Goal: Task Accomplishment & Management: Manage account settings

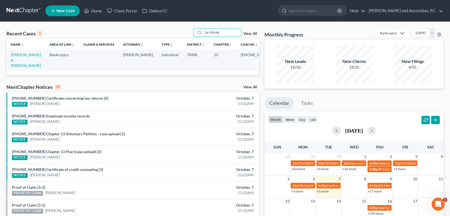
drag, startPoint x: 225, startPoint y: 32, endPoint x: 190, endPoint y: 36, distance: 35.4
click at [190, 36] on div "Recent Cases 1 24-70198 View All" at bounding box center [132, 33] width 253 height 11
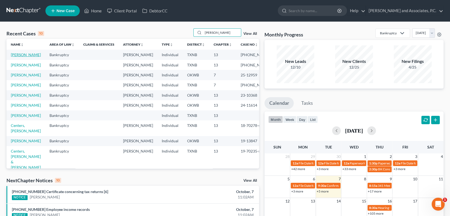
type input "[PERSON_NAME]"
click at [21, 54] on link "[PERSON_NAME]" at bounding box center [26, 54] width 30 height 5
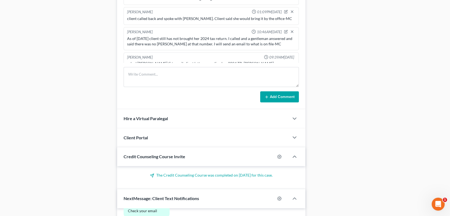
scroll to position [351, 0]
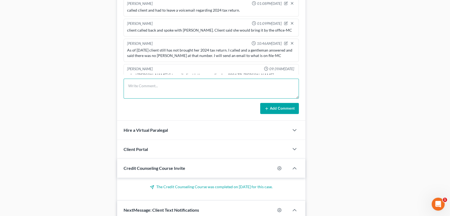
click at [134, 87] on textarea at bounding box center [211, 89] width 175 height 20
type textarea "Mailed letter [DATE]-MC"
click at [269, 110] on button "Add Comment" at bounding box center [279, 108] width 39 height 11
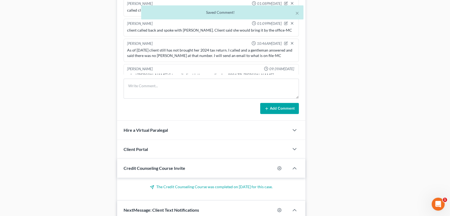
scroll to position [436, 0]
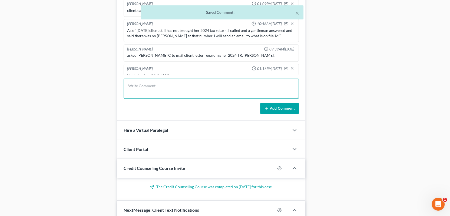
click at [130, 86] on textarea at bounding box center [211, 89] width 175 height 20
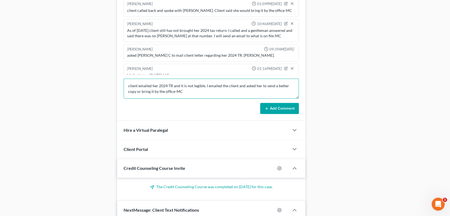
type textarea "client emailed her 2024 TR and it is not legible. I emailed the client and aske…"
click at [290, 106] on button "Add Comment" at bounding box center [279, 108] width 39 height 11
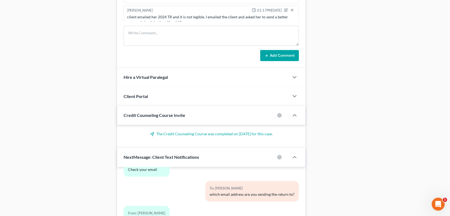
scroll to position [495, 0]
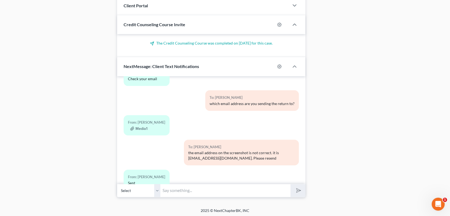
click at [178, 191] on input "text" at bounding box center [225, 190] width 130 height 13
type input "Hi [PERSON_NAME], this is [PERSON_NAME] at [GEOGRAPHIC_DATA][PERSON_NAME] offic…"
click at [290, 184] on button "submit" at bounding box center [297, 190] width 15 height 13
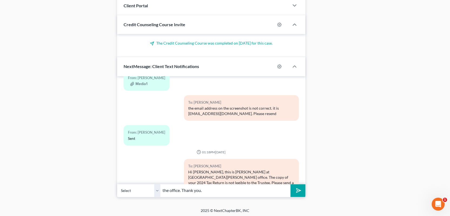
type input "the office. Thank you."
click at [290, 184] on button "submit" at bounding box center [297, 190] width 15 height 13
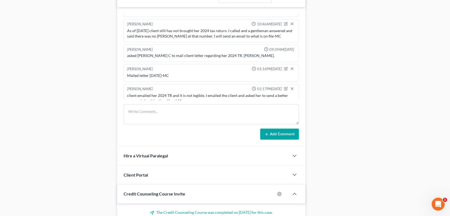
scroll to position [333, 0]
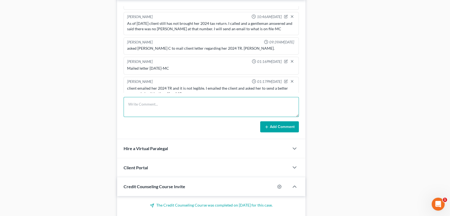
click at [136, 101] on textarea at bounding box center [211, 107] width 175 height 20
type textarea "I also sent the client a text message through next chapter-MC"
click at [264, 127] on icon at bounding box center [266, 127] width 4 height 4
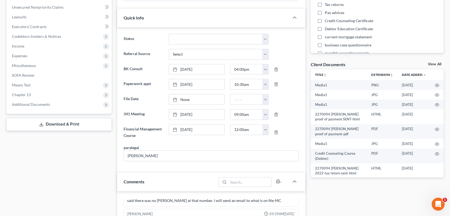
scroll to position [0, 0]
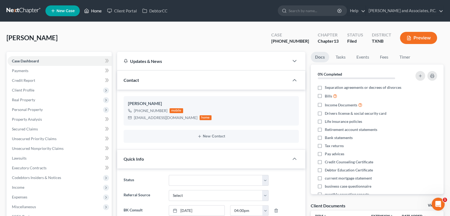
click at [99, 9] on link "Home" at bounding box center [92, 11] width 23 height 10
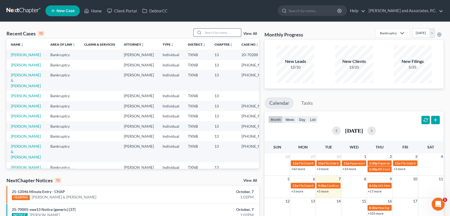
click at [210, 33] on input "search" at bounding box center [222, 33] width 38 height 8
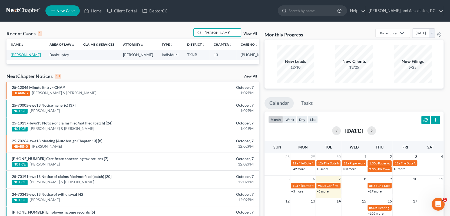
type input "[PERSON_NAME]"
click at [30, 55] on link "[PERSON_NAME]" at bounding box center [26, 54] width 30 height 5
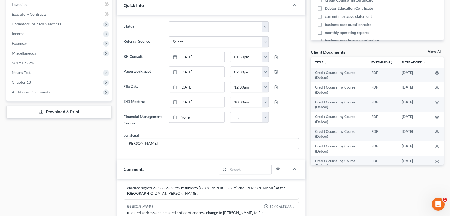
scroll to position [270, 0]
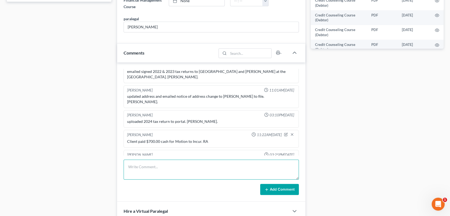
click at [137, 168] on textarea at bounding box center [211, 170] width 175 height 20
type textarea "noticed out-MC"
click at [285, 189] on button "Add Comment" at bounding box center [279, 189] width 39 height 11
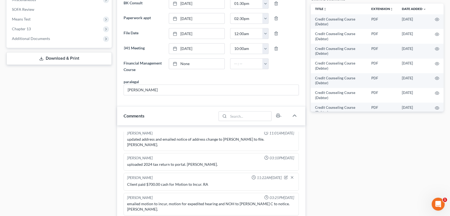
scroll to position [0, 0]
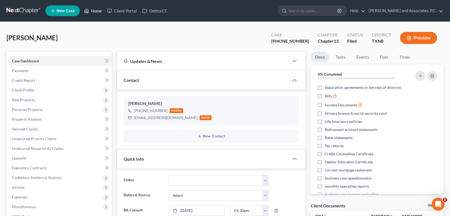
click at [97, 11] on link "Home" at bounding box center [92, 11] width 23 height 10
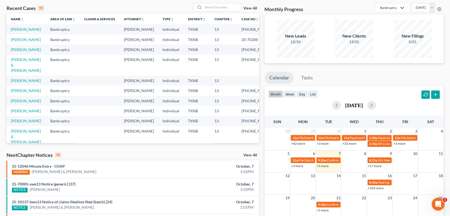
scroll to position [27, 0]
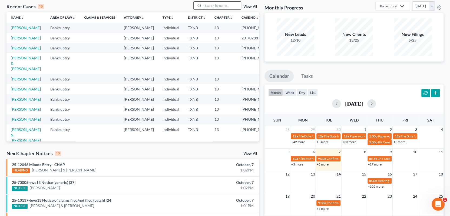
click at [212, 4] on input "search" at bounding box center [222, 6] width 38 height 8
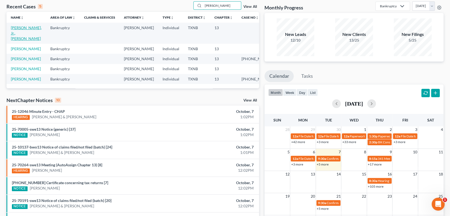
type input "[PERSON_NAME]"
click at [30, 27] on link "[PERSON_NAME], Jr., [PERSON_NAME]" at bounding box center [26, 32] width 31 height 15
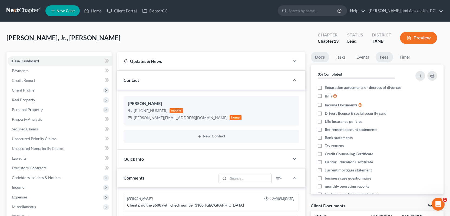
click at [384, 57] on link "Fees" at bounding box center [384, 57] width 17 height 11
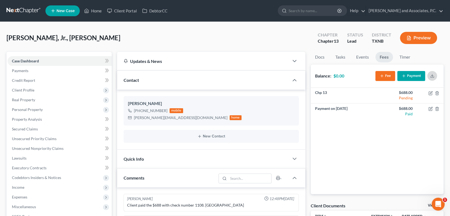
click at [434, 77] on button "button" at bounding box center [432, 76] width 10 height 10
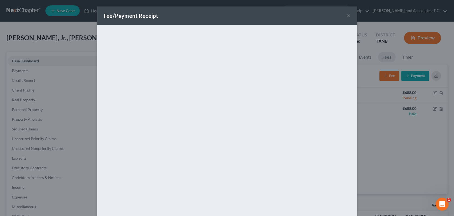
click at [347, 16] on button "×" at bounding box center [349, 15] width 4 height 6
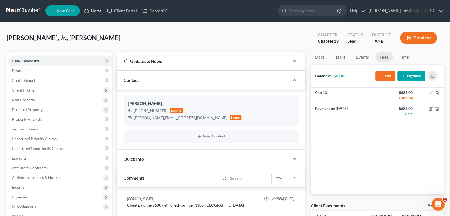
click at [95, 9] on link "Home" at bounding box center [92, 11] width 23 height 10
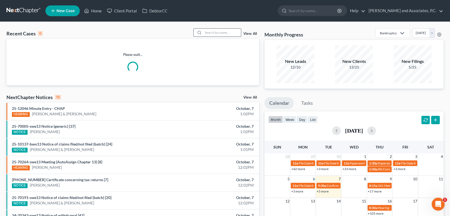
click at [210, 32] on input "search" at bounding box center [222, 33] width 38 height 8
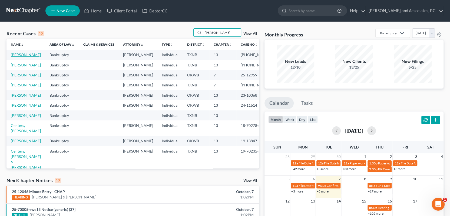
type input "[PERSON_NAME]"
click at [14, 55] on link "[PERSON_NAME]" at bounding box center [26, 54] width 30 height 5
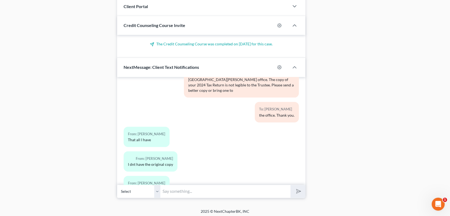
scroll to position [495, 0]
click at [174, 186] on input "text" at bounding box center [225, 190] width 130 height 13
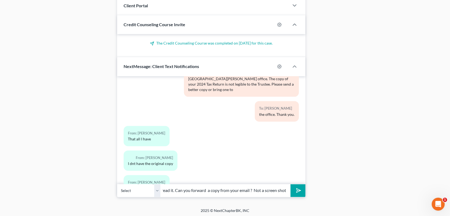
scroll to position [0, 48]
type input "It is blurry and we can't read it. Can you forward a copy from your email ? Not…"
click at [290, 184] on button "submit" at bounding box center [297, 190] width 15 height 13
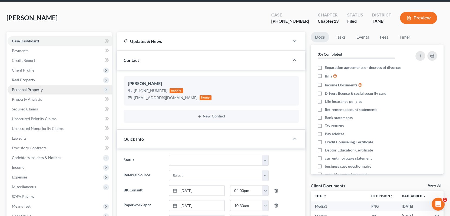
scroll to position [0, 0]
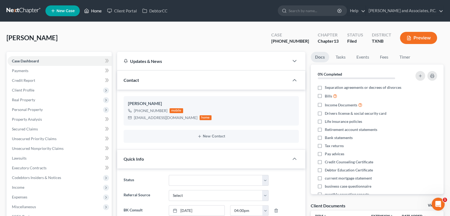
drag, startPoint x: 93, startPoint y: 10, endPoint x: 221, endPoint y: 15, distance: 127.5
click at [94, 10] on link "Home" at bounding box center [92, 11] width 23 height 10
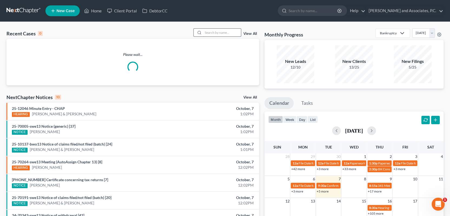
click at [214, 32] on input "search" at bounding box center [222, 33] width 38 height 8
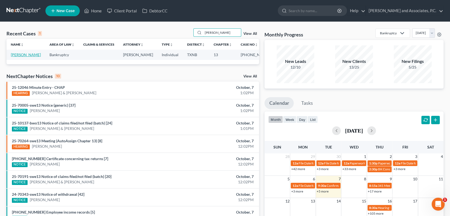
type input "[PERSON_NAME]"
click at [28, 54] on link "[PERSON_NAME]" at bounding box center [26, 54] width 30 height 5
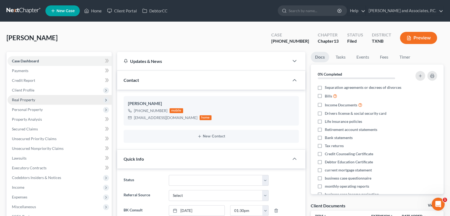
scroll to position [2891, 0]
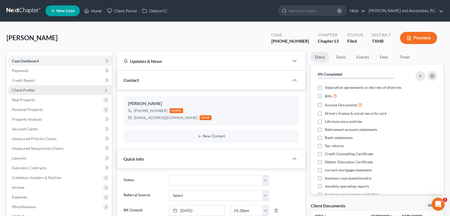
click at [22, 90] on span "Client Profile" at bounding box center [23, 90] width 22 height 5
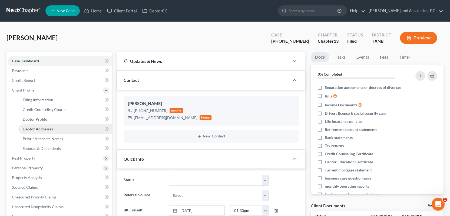
click at [37, 129] on span "Debtor Addresses" at bounding box center [38, 129] width 30 height 5
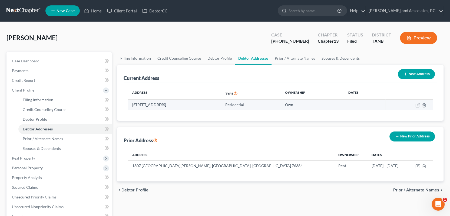
drag, startPoint x: 132, startPoint y: 104, endPoint x: 196, endPoint y: 108, distance: 63.9
click at [196, 108] on td "[STREET_ADDRESS]" at bounding box center [174, 105] width 93 height 10
copy td "[STREET_ADDRESS]"
click at [94, 10] on link "Home" at bounding box center [92, 11] width 23 height 10
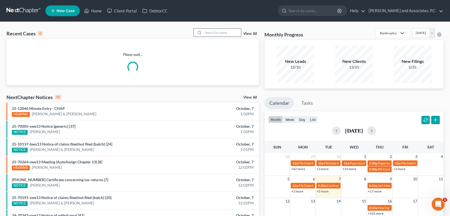
click at [215, 32] on input "search" at bounding box center [222, 33] width 38 height 8
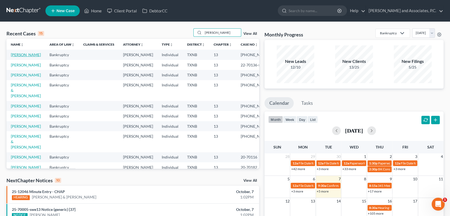
type input "[PERSON_NAME]"
click at [29, 55] on link "[PERSON_NAME]" at bounding box center [26, 54] width 30 height 5
select select "3"
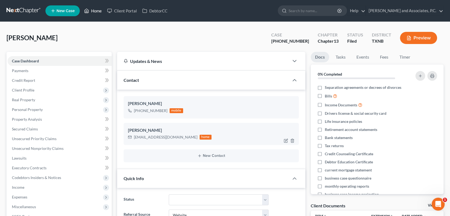
drag, startPoint x: 99, startPoint y: 11, endPoint x: 188, endPoint y: 127, distance: 147.1
click at [99, 11] on link "Home" at bounding box center [92, 11] width 23 height 10
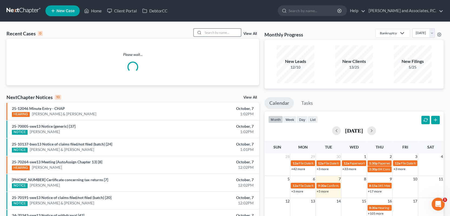
click at [211, 32] on input "search" at bounding box center [222, 33] width 38 height 8
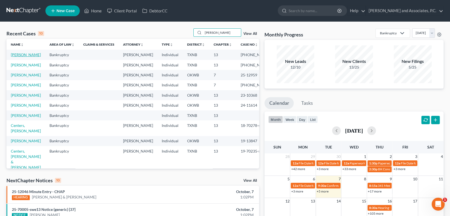
type input "[PERSON_NAME]"
click at [24, 57] on link "[PERSON_NAME]" at bounding box center [26, 54] width 30 height 5
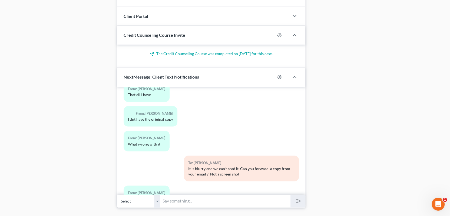
scroll to position [495, 0]
